Goal: Complete application form

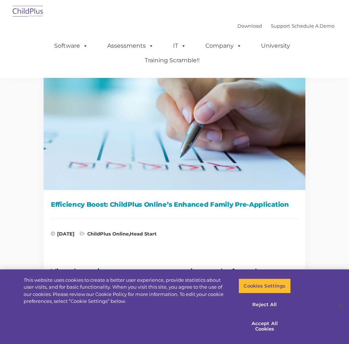
scroll to position [601, 0]
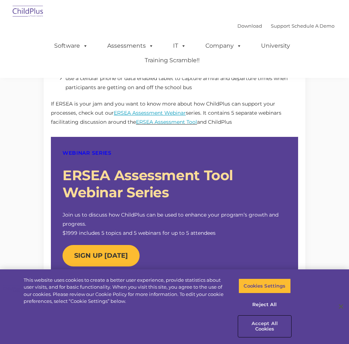
click at [270, 328] on button "Accept All Cookies" at bounding box center [265, 326] width 52 height 21
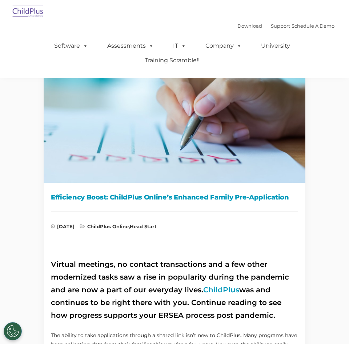
scroll to position [0, 0]
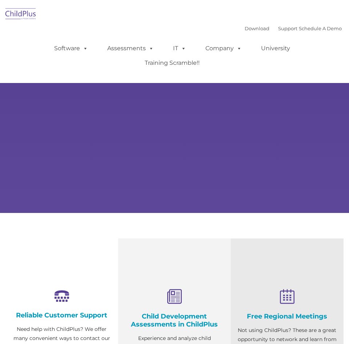
select select "MEDIUM"
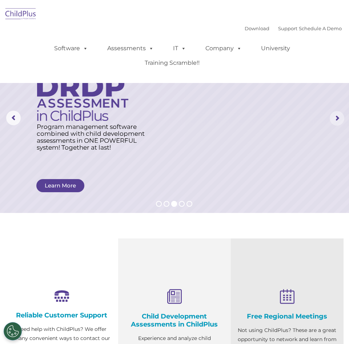
click at [336, 120] on rs-arrow at bounding box center [337, 118] width 15 height 15
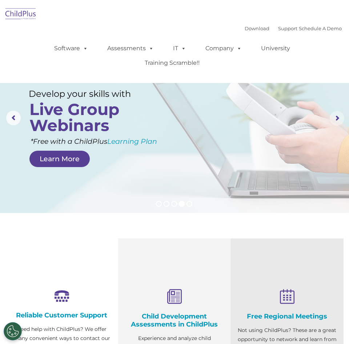
click at [336, 120] on rs-arrow at bounding box center [337, 118] width 15 height 15
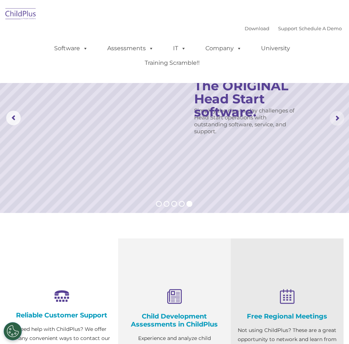
click at [336, 120] on rs-arrow at bounding box center [337, 118] width 15 height 15
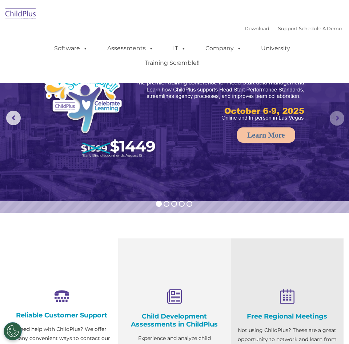
click at [336, 120] on rs-arrow at bounding box center [337, 118] width 15 height 15
